Goal: Check status: Check status

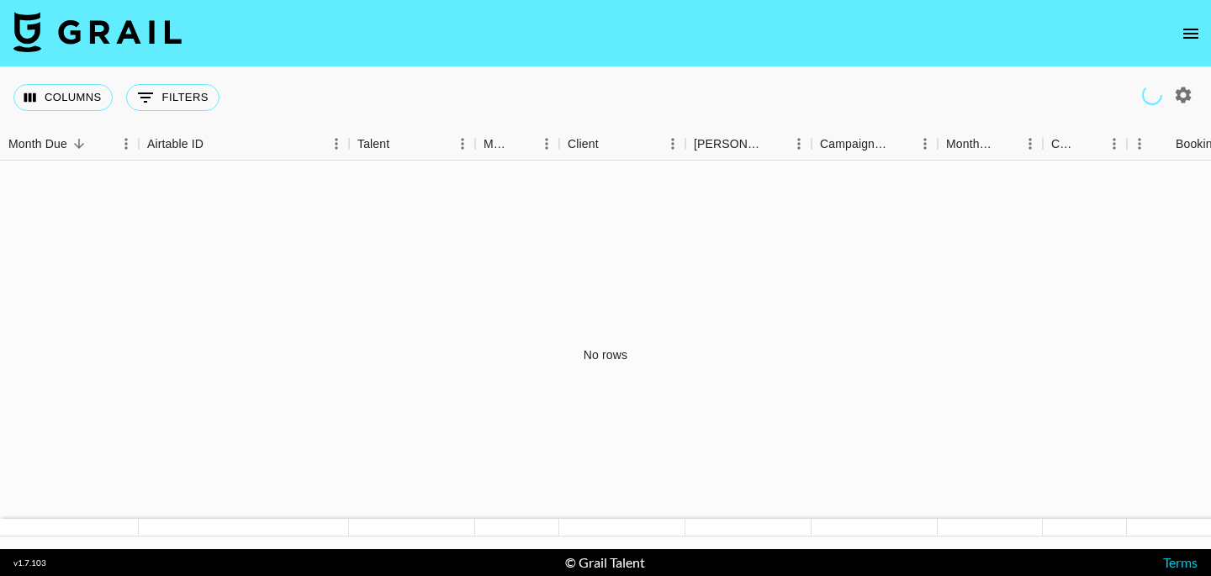
click at [1193, 31] on icon "open drawer" at bounding box center [1191, 34] width 20 height 20
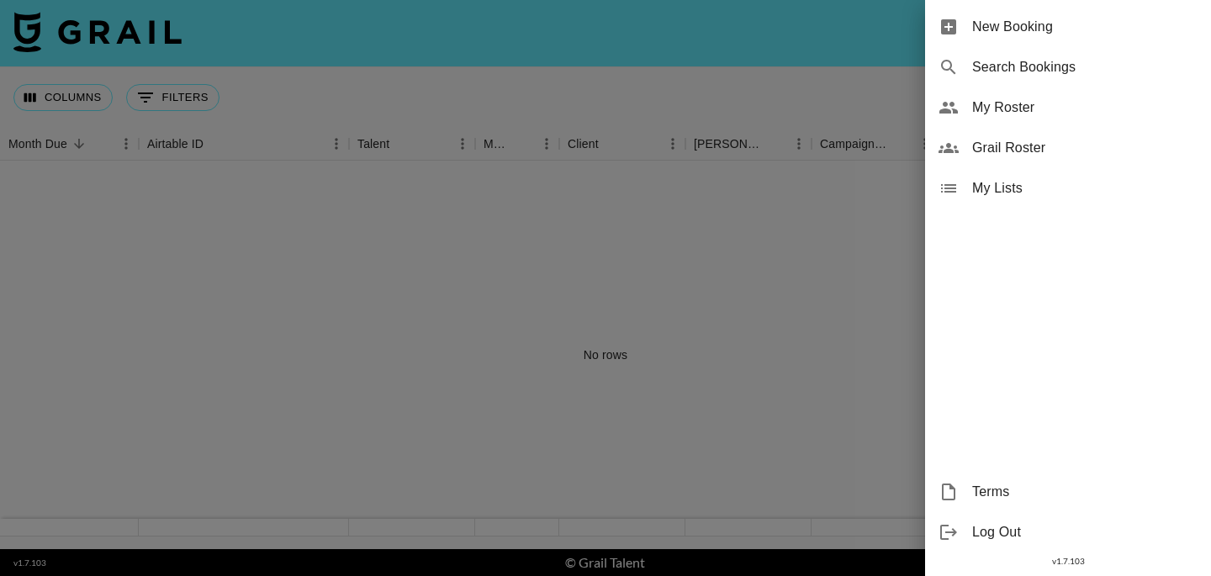
click at [1005, 153] on span "Grail Roster" at bounding box center [1084, 148] width 225 height 20
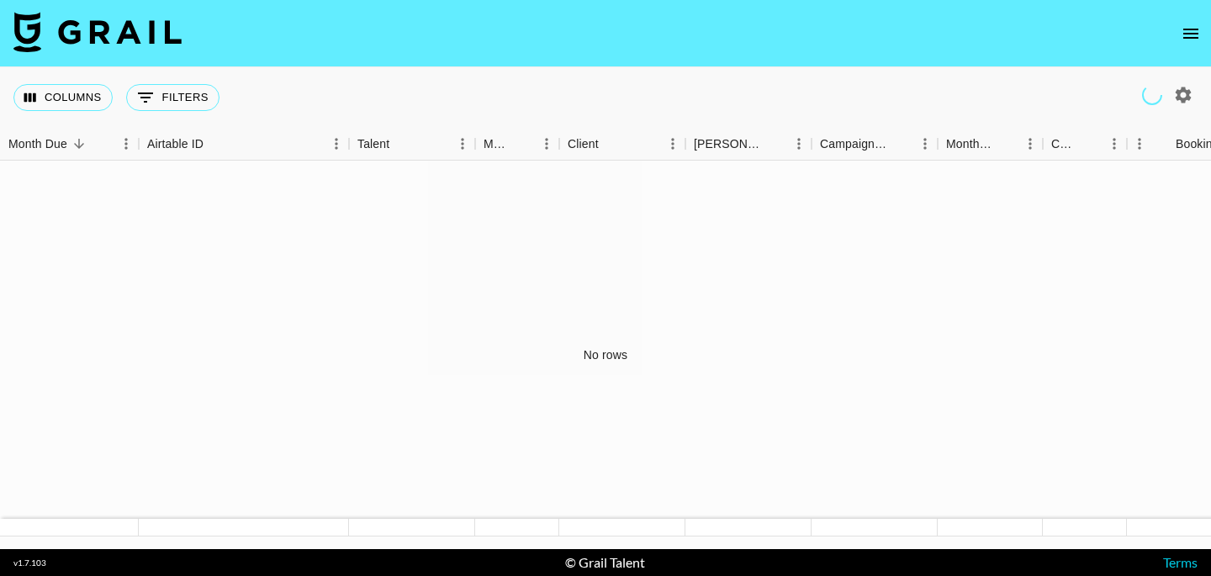
click at [1193, 36] on icon "open drawer" at bounding box center [1191, 34] width 20 height 20
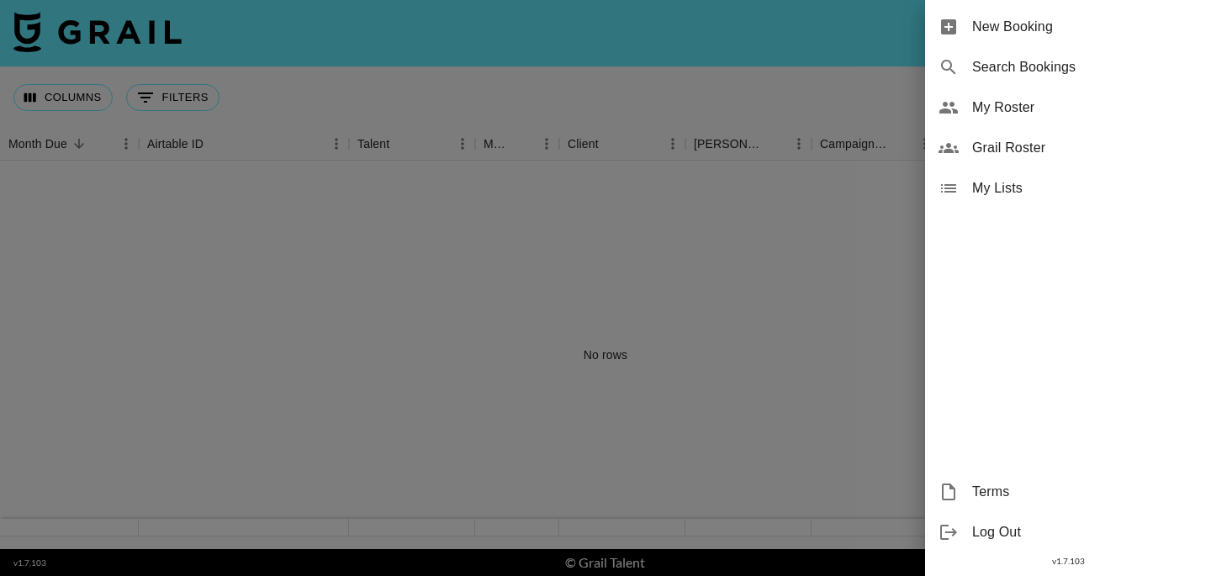
click at [990, 151] on span "Grail Roster" at bounding box center [1084, 148] width 225 height 20
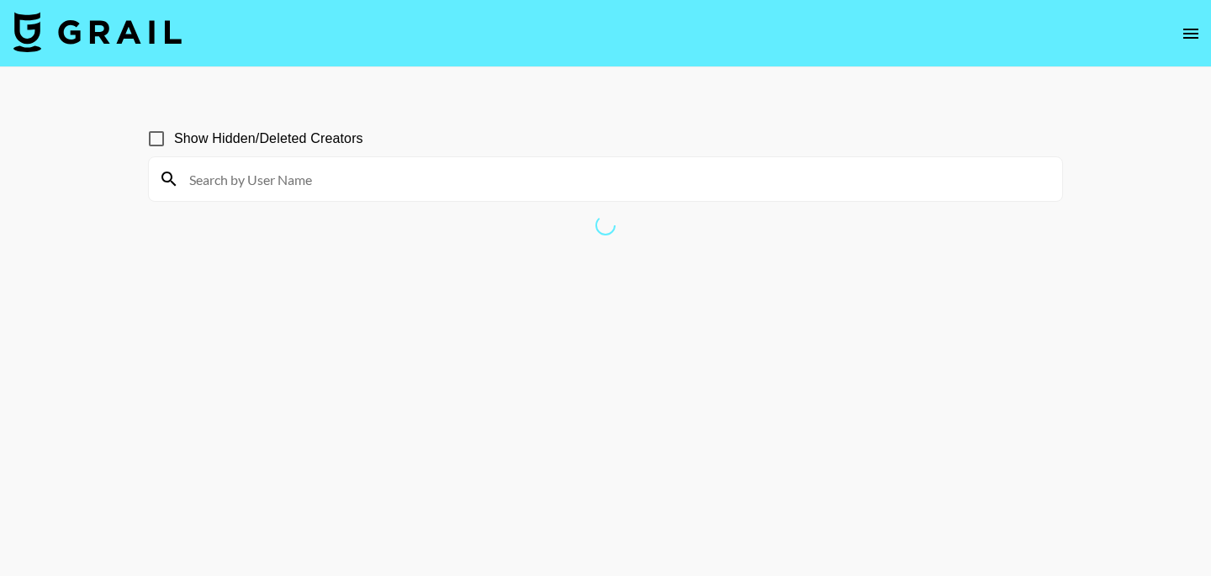
click at [555, 183] on input at bounding box center [615, 179] width 873 height 27
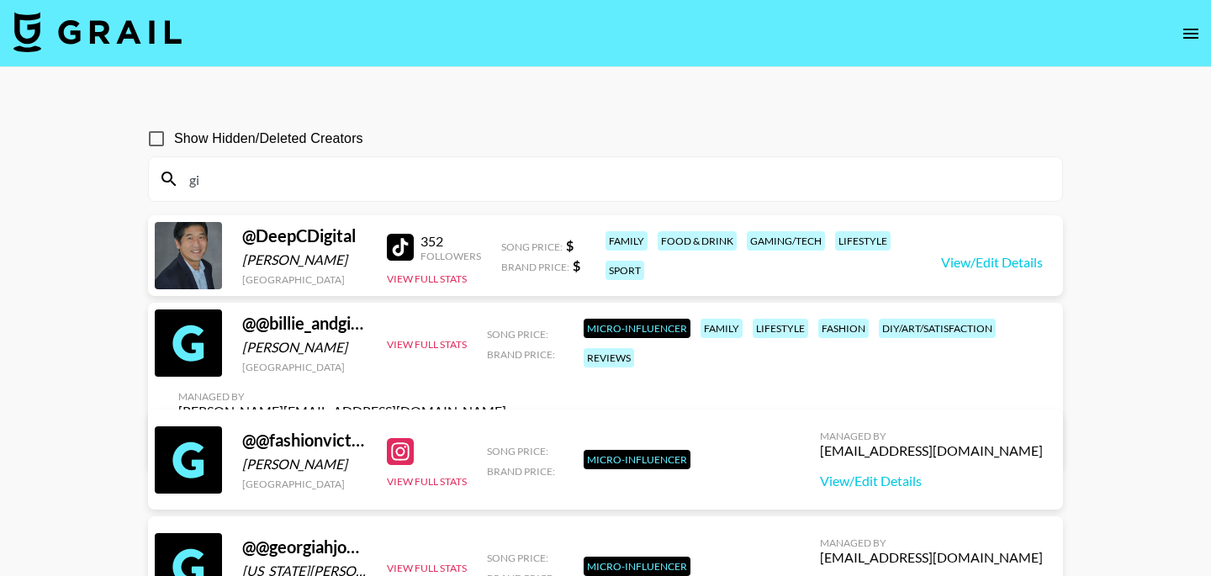
type input "g"
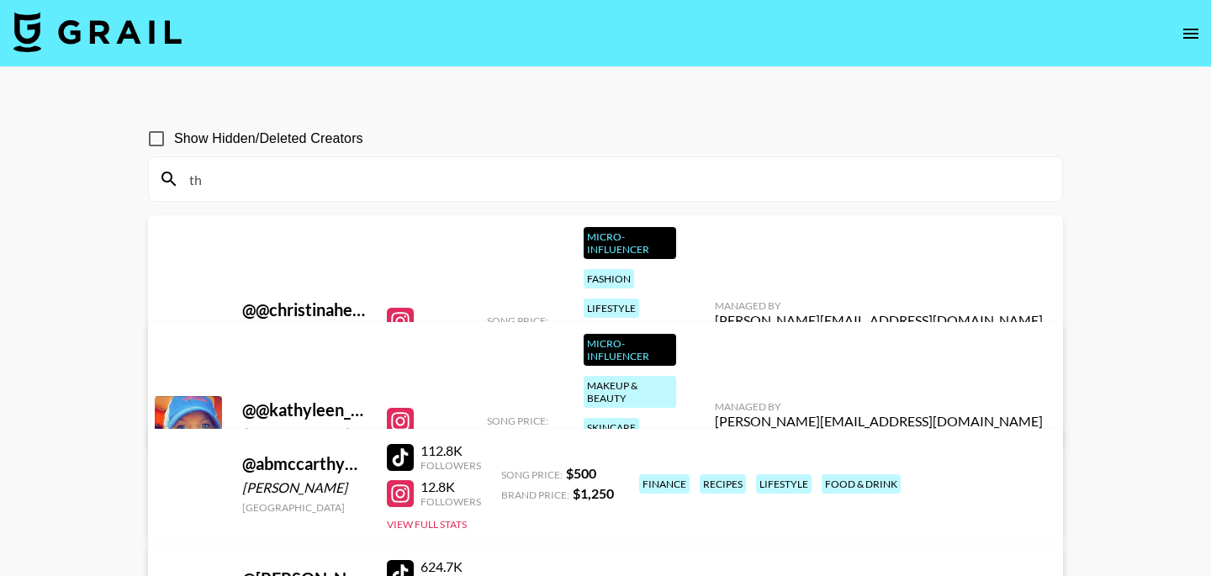
type input "t"
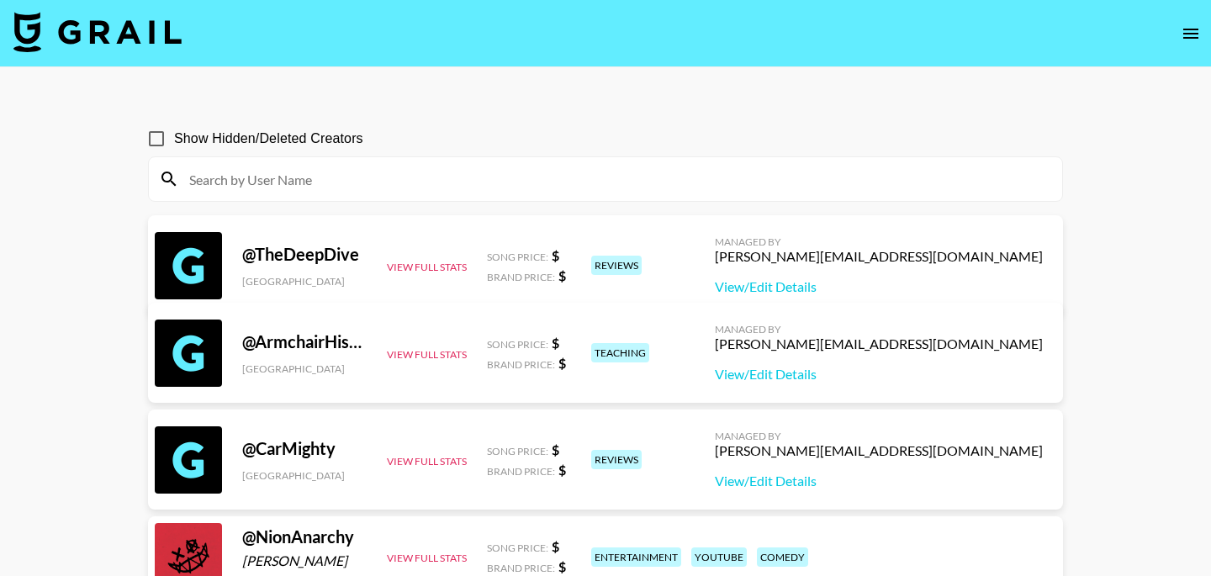
click at [1186, 34] on icon "open drawer" at bounding box center [1191, 34] width 20 height 20
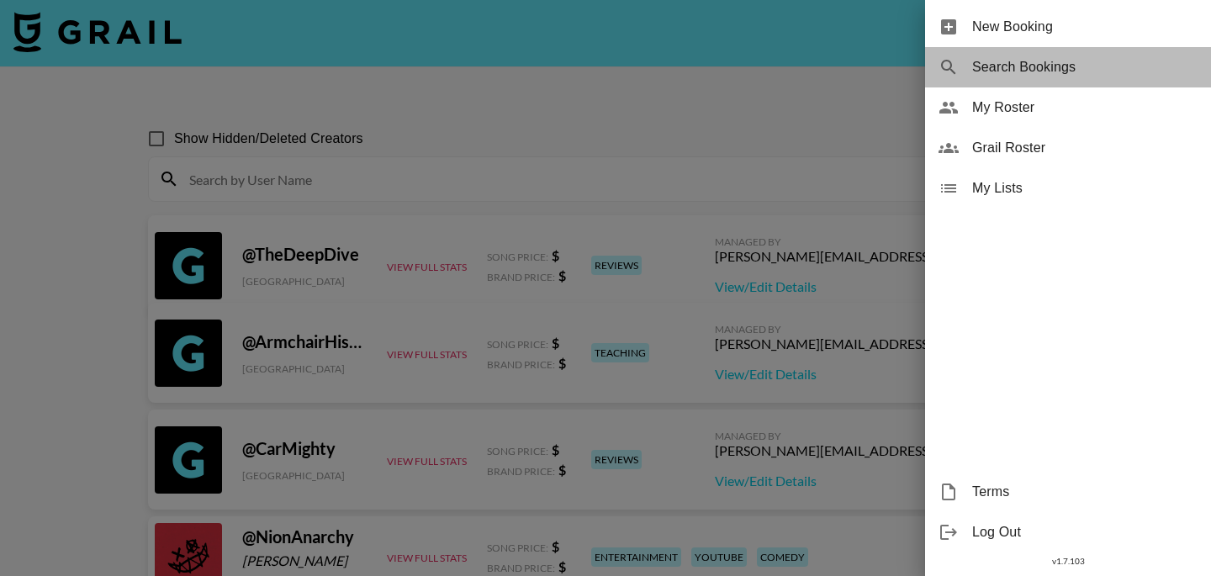
click at [1030, 77] on span "Search Bookings" at bounding box center [1084, 67] width 225 height 20
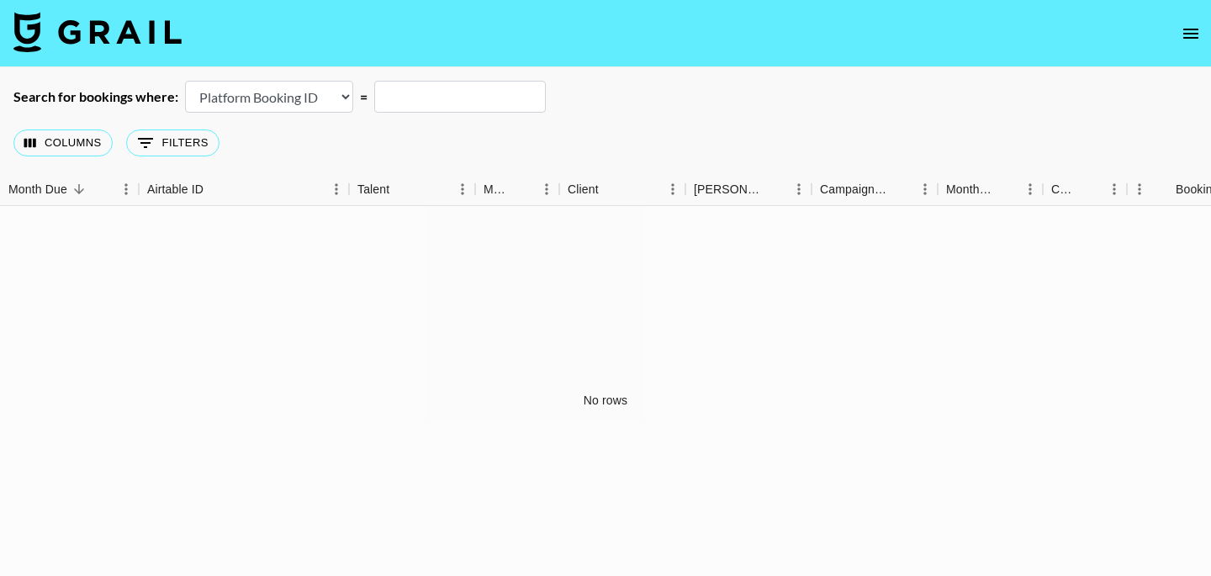
click at [283, 98] on select "Airtable Booking ID Platform Booking ID Platform Campaign ID" at bounding box center [269, 97] width 168 height 32
select select "airtableId"
click at [185, 81] on select "Airtable Booking ID Platform Booking ID Platform Campaign ID" at bounding box center [269, 97] width 168 height 32
click at [413, 99] on input "text" at bounding box center [460, 97] width 172 height 32
paste input "95214195-1a61-420f-b214-c6e179d7c45e"
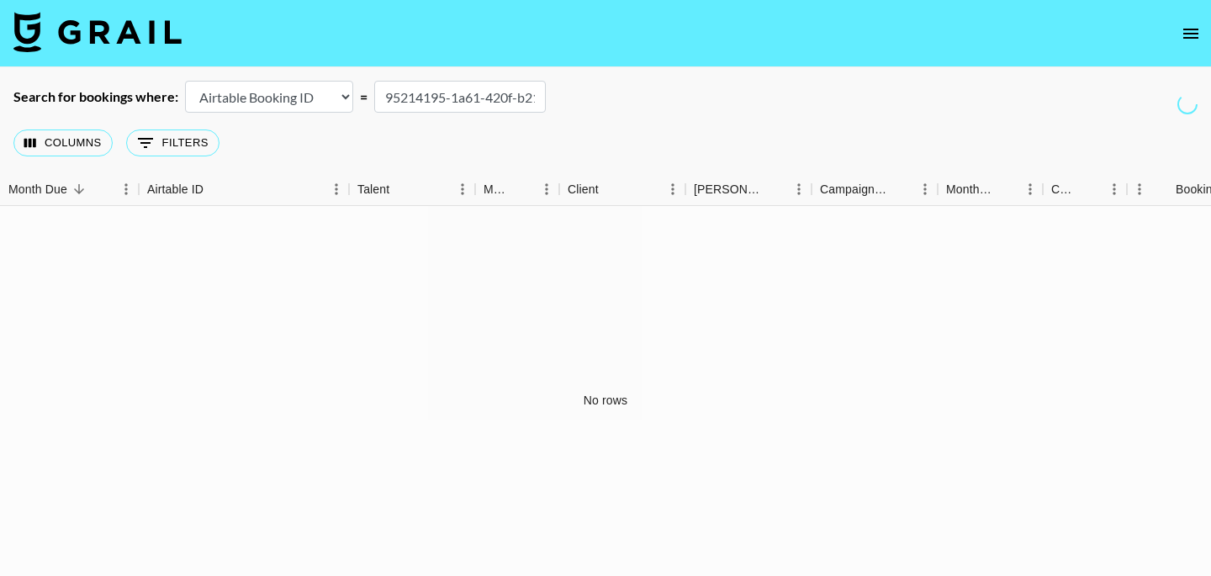
scroll to position [0, 116]
type input "95214195-1a61-420f-b214-c6e17"
click at [331, 95] on select "Airtable Booking ID Platform Booking ID Platform Campaign ID" at bounding box center [269, 97] width 168 height 32
select select "id"
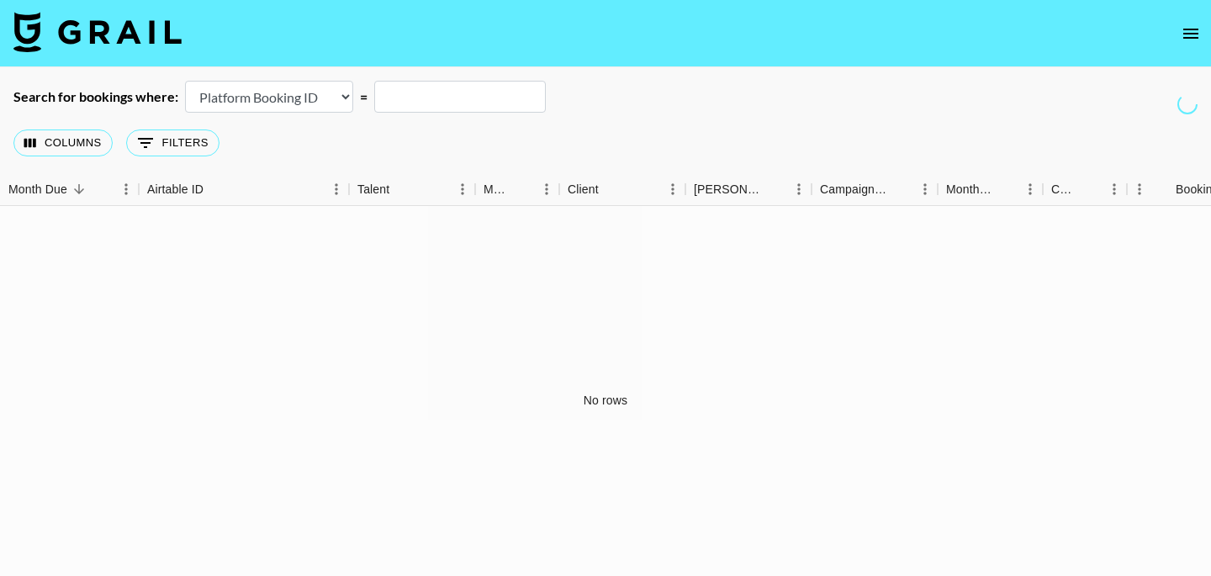
click at [185, 81] on select "Airtable Booking ID Platform Booking ID Platform Campaign ID" at bounding box center [269, 97] width 168 height 32
